Goal: Information Seeking & Learning: Find specific page/section

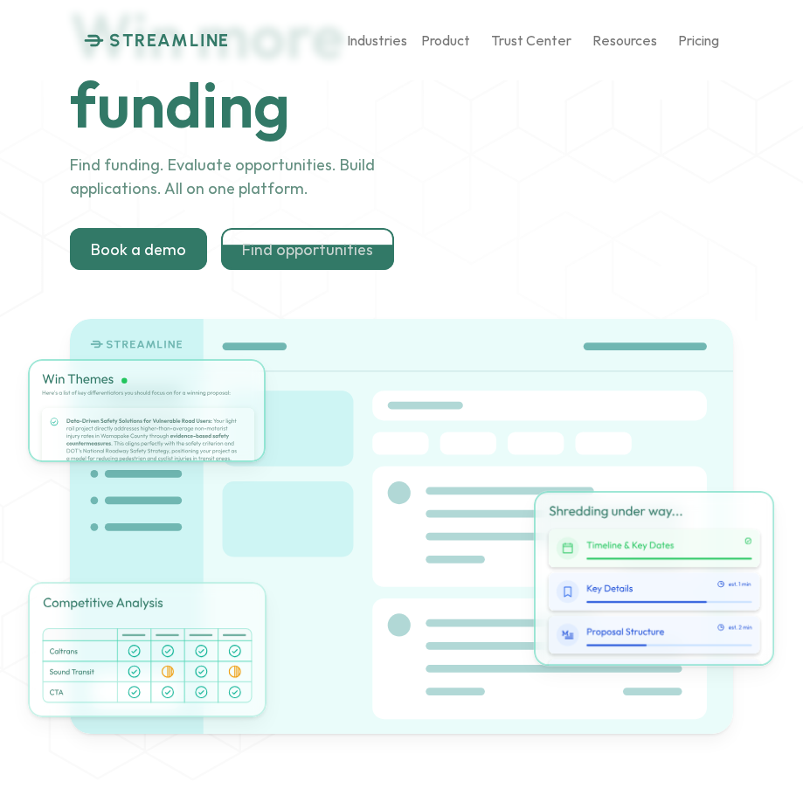
click at [302, 250] on p "Find opportunities" at bounding box center [307, 248] width 131 height 19
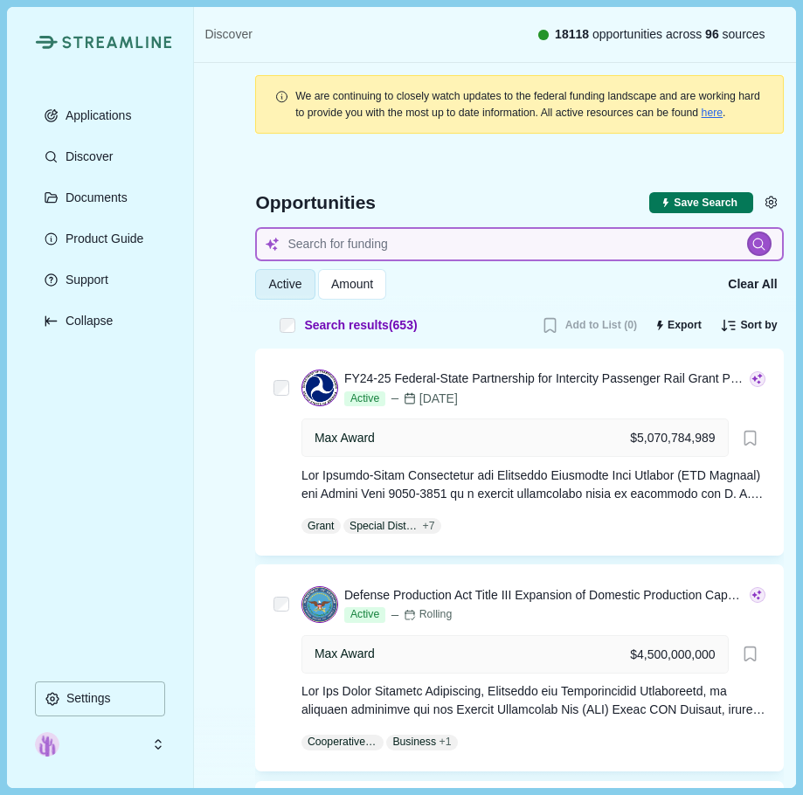
click at [420, 256] on input at bounding box center [519, 244] width 528 height 34
type input "r"
type input "ra"
type input "rare"
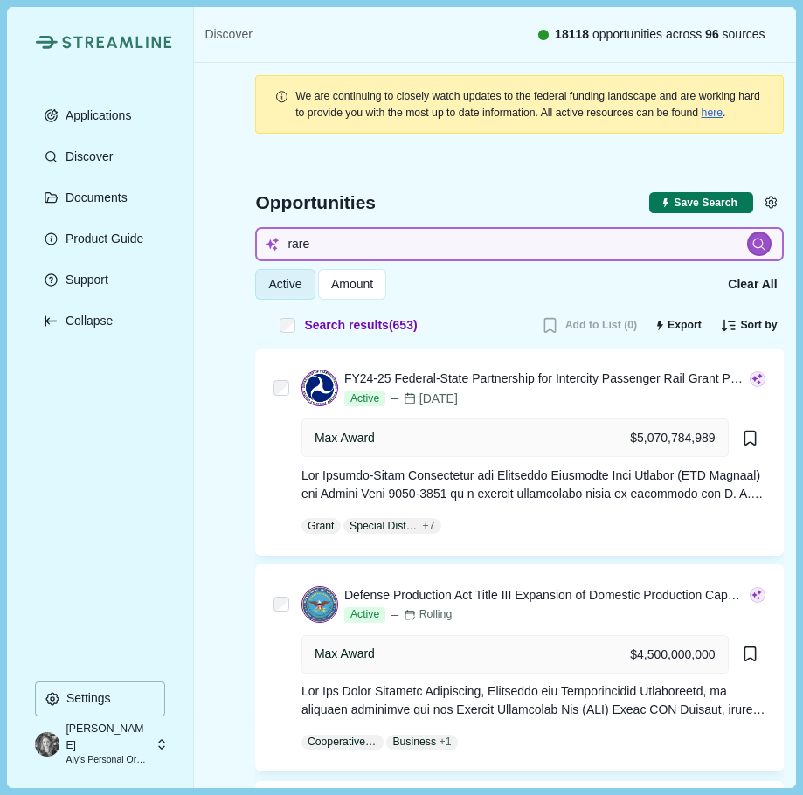
type input "rarea"
type input "rare"
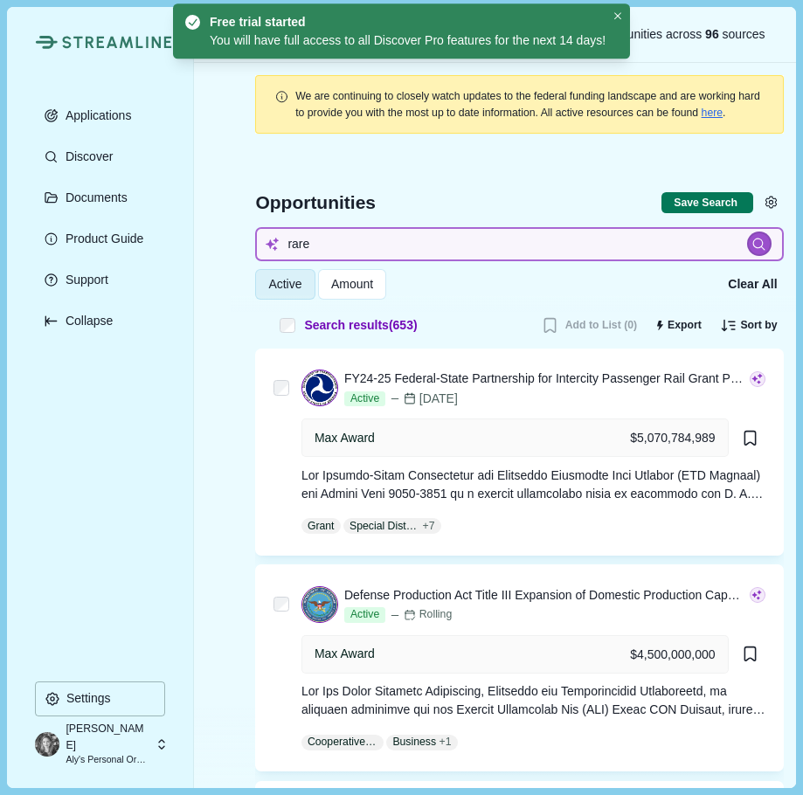
type input "rare"
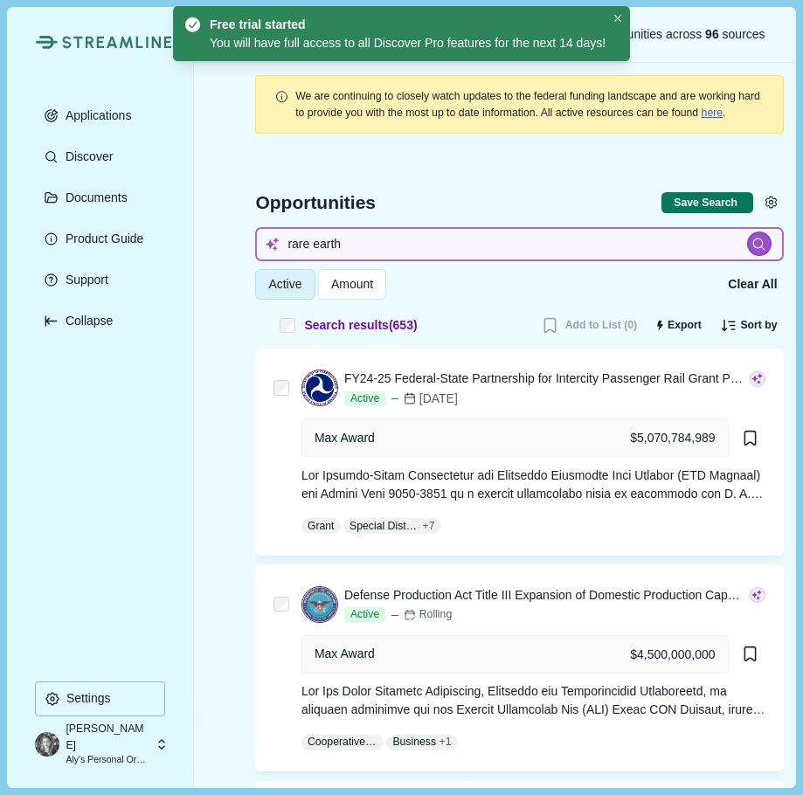
type input "rare earth"
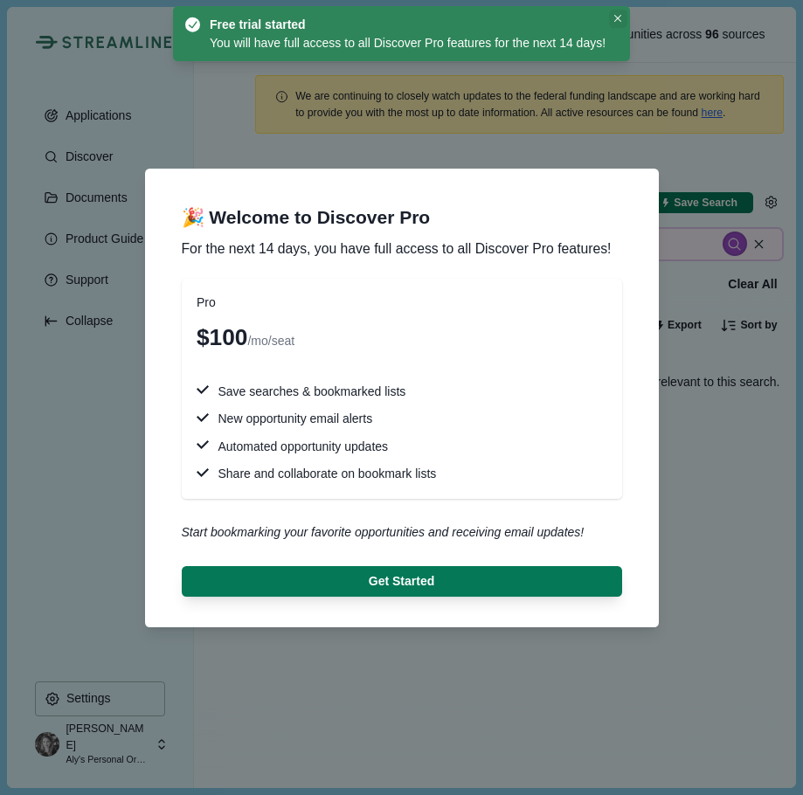
click at [628, 15] on button "Close" at bounding box center [618, 19] width 18 height 18
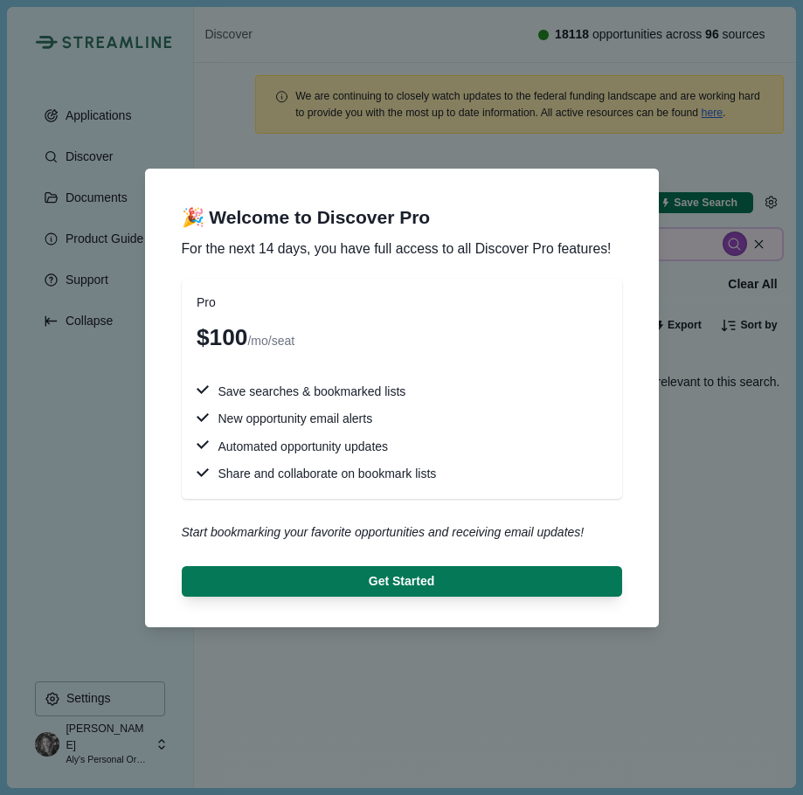
click at [419, 145] on div "🎉 Welcome to Discover Pro For the next 14 days, you have full access to all Dis…" at bounding box center [401, 397] width 803 height 795
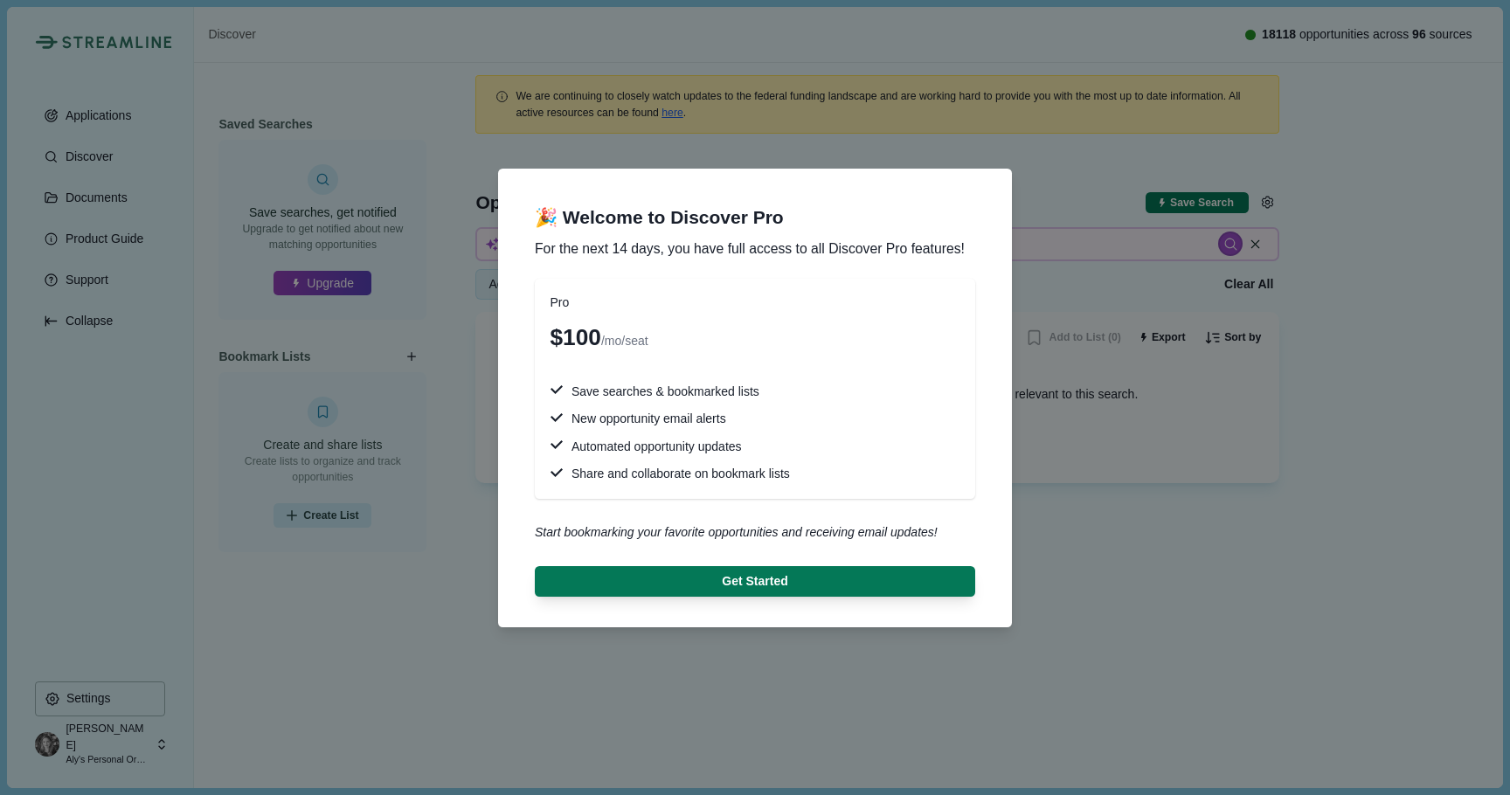
click at [802, 310] on div "🎉 Welcome to Discover Pro For the next 14 days, you have full access to all Dis…" at bounding box center [755, 397] width 1510 height 795
click at [607, 540] on div "Start bookmarking your favorite opportunities and receiving email updates!" at bounding box center [755, 533] width 440 height 18
click at [607, 538] on div "Start bookmarking your favorite opportunities and receiving email updates!" at bounding box center [755, 533] width 440 height 18
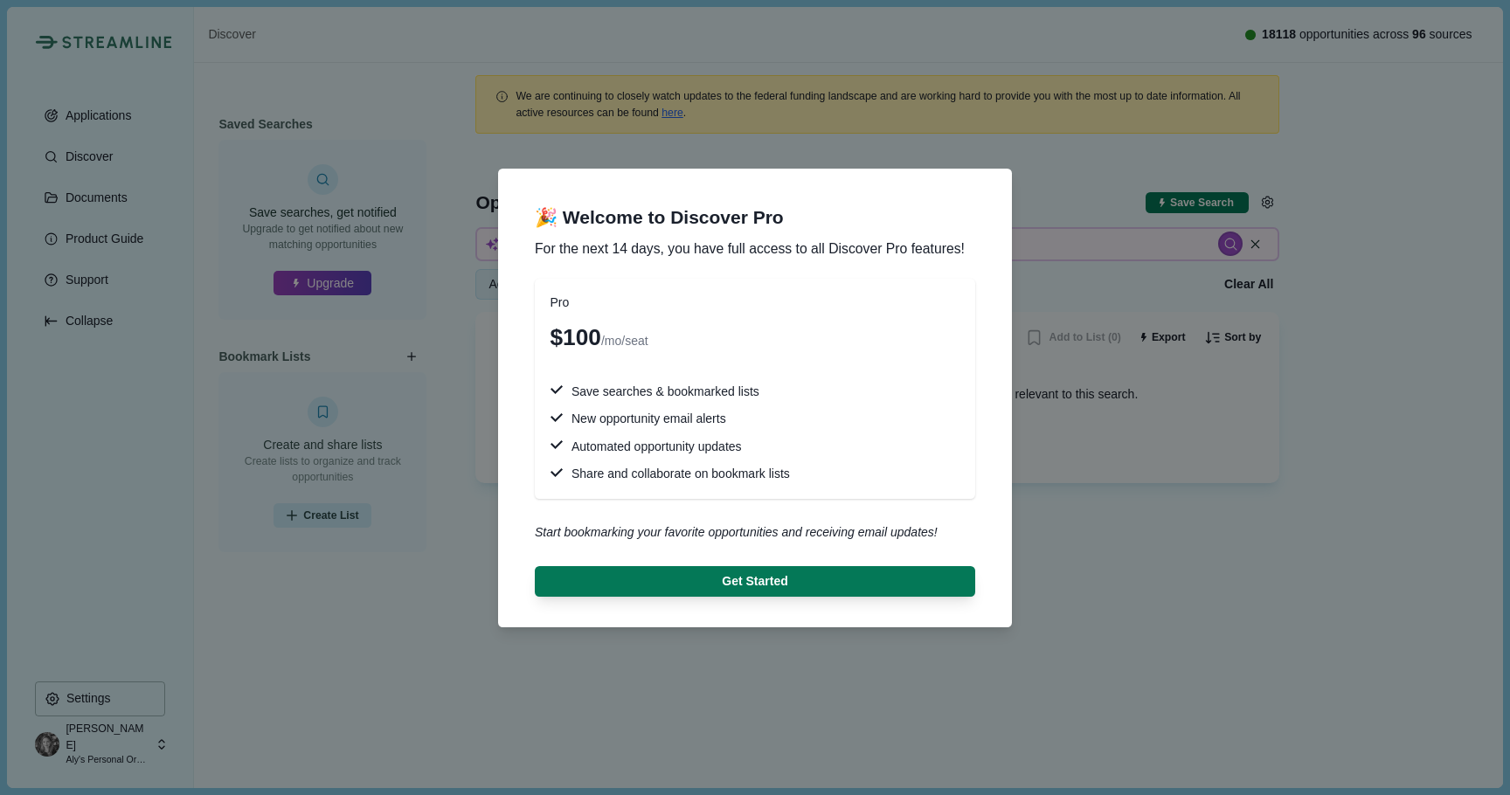
click at [802, 552] on div "🎉 Welcome to Discover Pro For the next 14 days, you have full access to all Dis…" at bounding box center [755, 397] width 1510 height 795
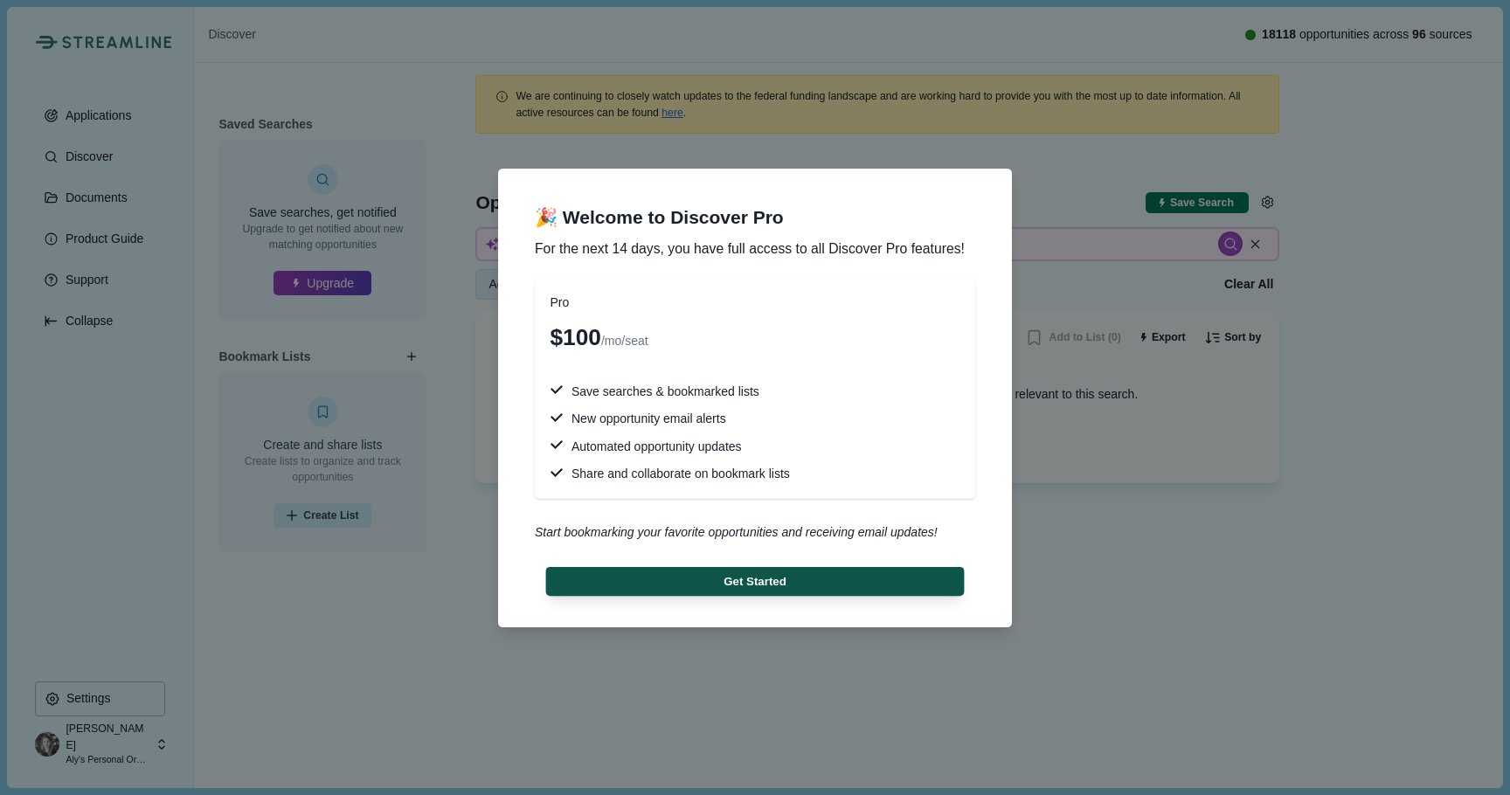
click at [802, 574] on button "Get Started" at bounding box center [755, 580] width 419 height 29
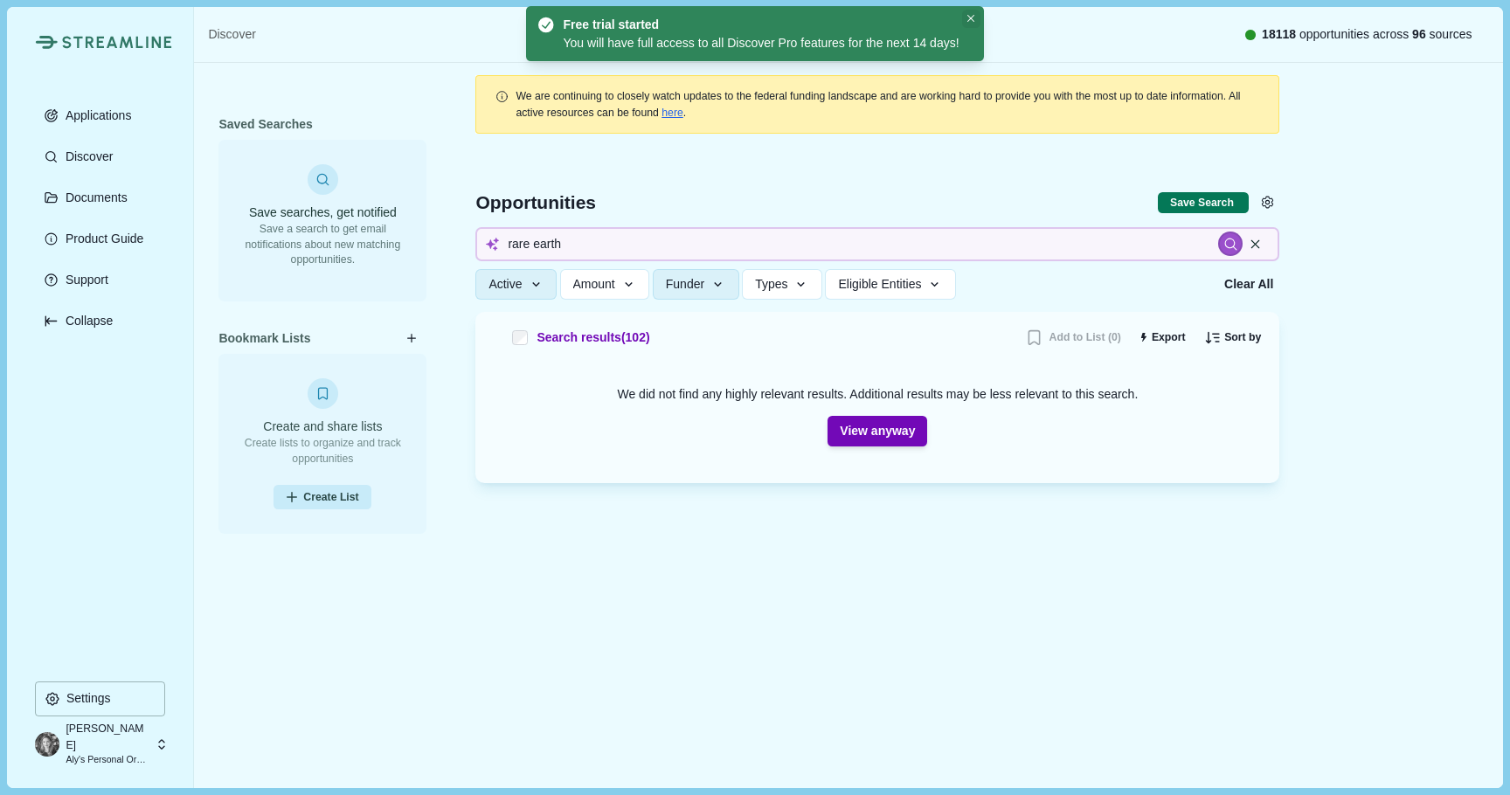
click at [802, 16] on button "Close" at bounding box center [971, 19] width 18 height 18
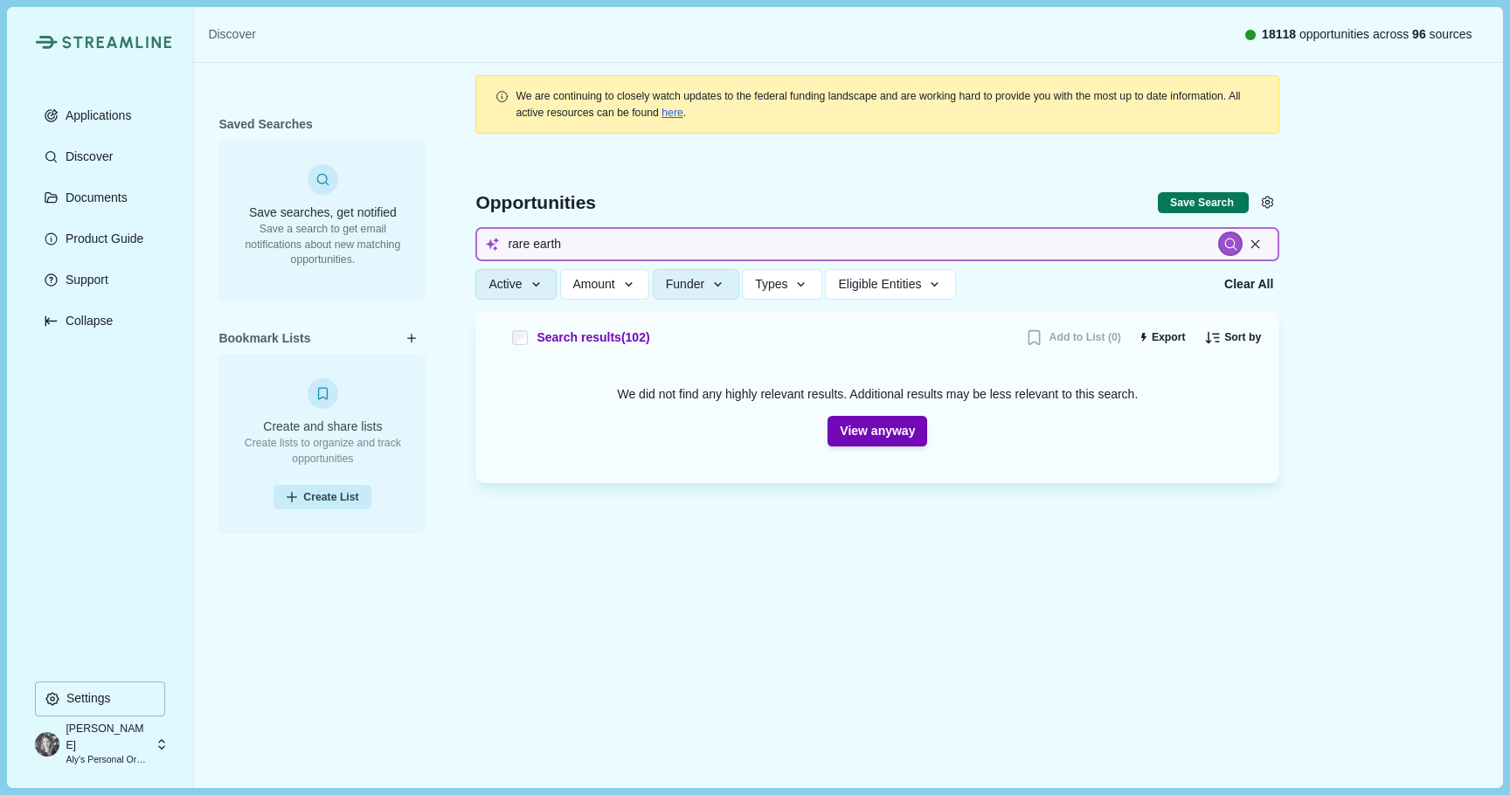
click at [756, 239] on input "rare earth" at bounding box center [877, 244] width 804 height 34
click at [610, 337] on span "Search results ( 102 )" at bounding box center [593, 338] width 113 height 18
click at [802, 427] on button "View anyway" at bounding box center [878, 431] width 100 height 31
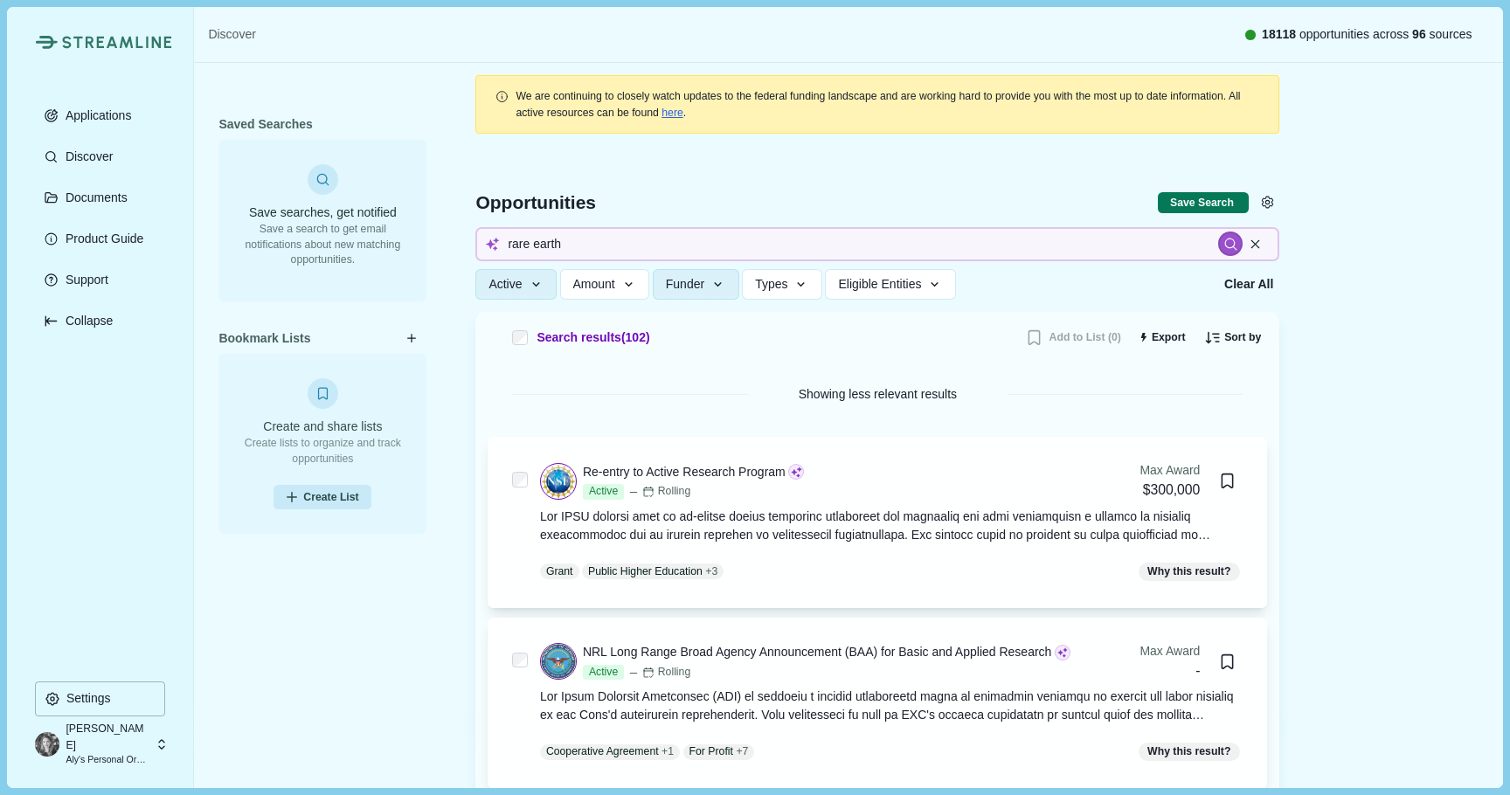
scroll to position [120, 0]
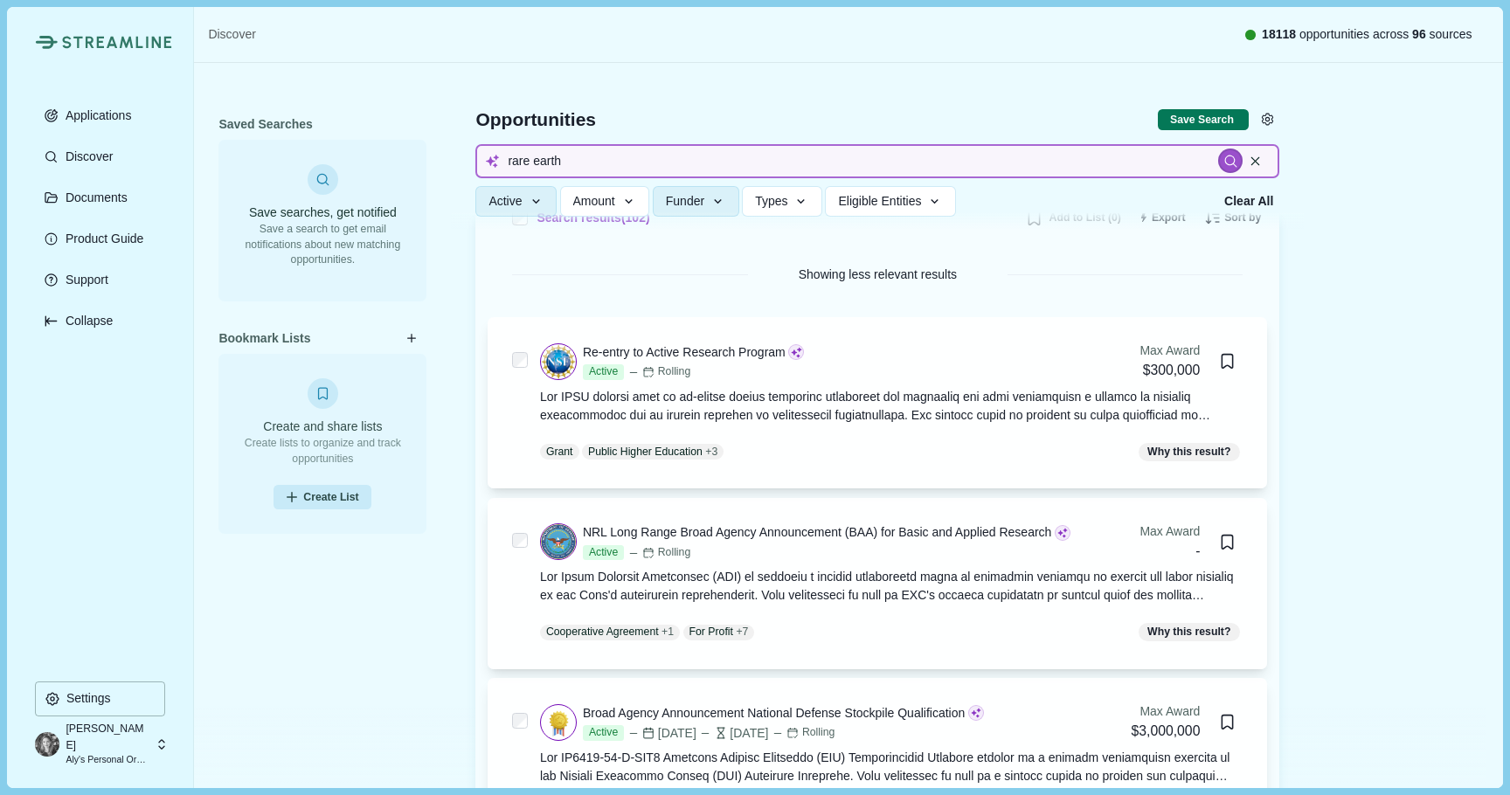
click at [561, 166] on input "rare earth" at bounding box center [877, 161] width 804 height 34
type input "[PERSON_NAME]"
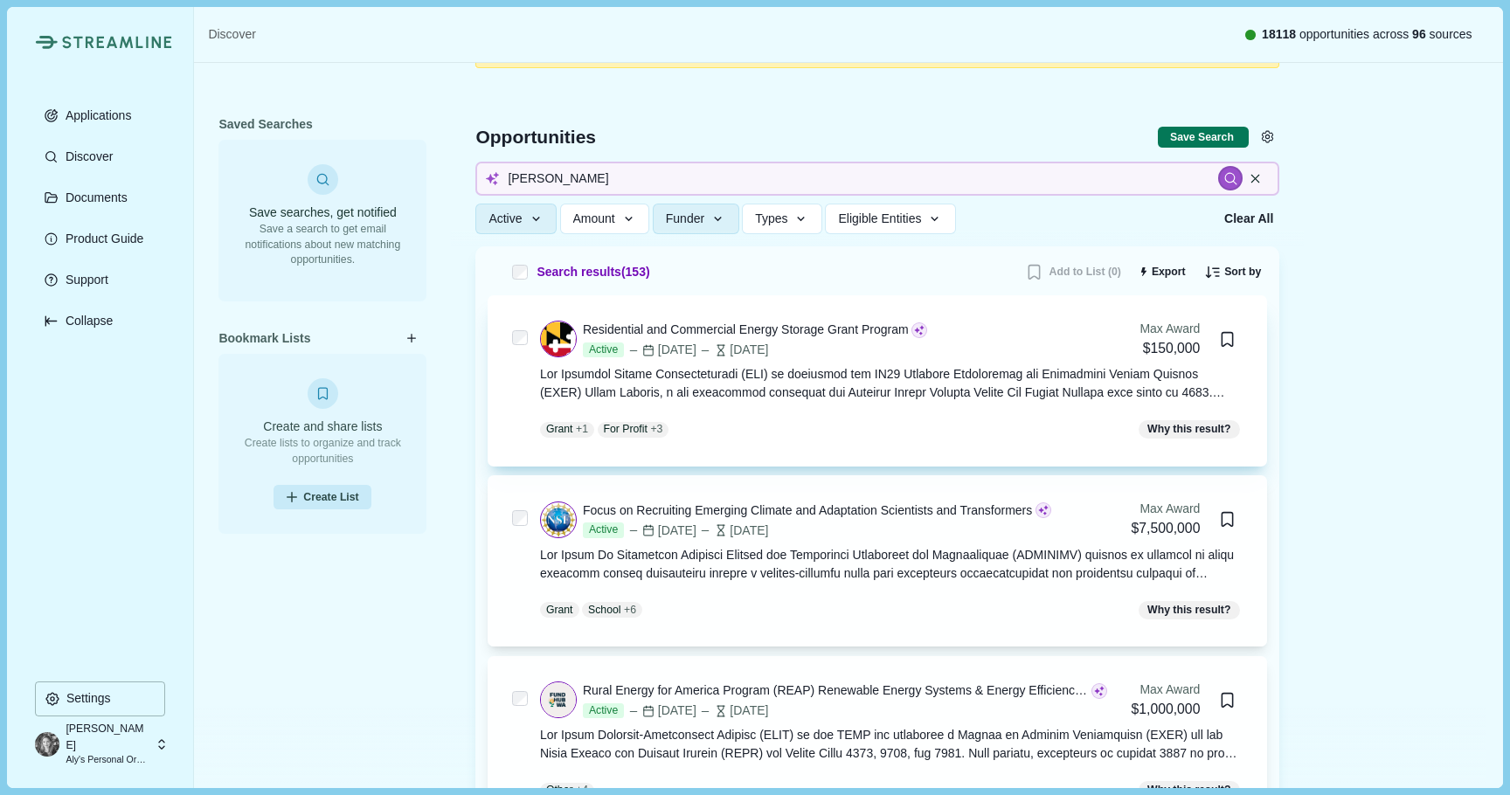
scroll to position [142, 0]
